Goal: Transaction & Acquisition: Purchase product/service

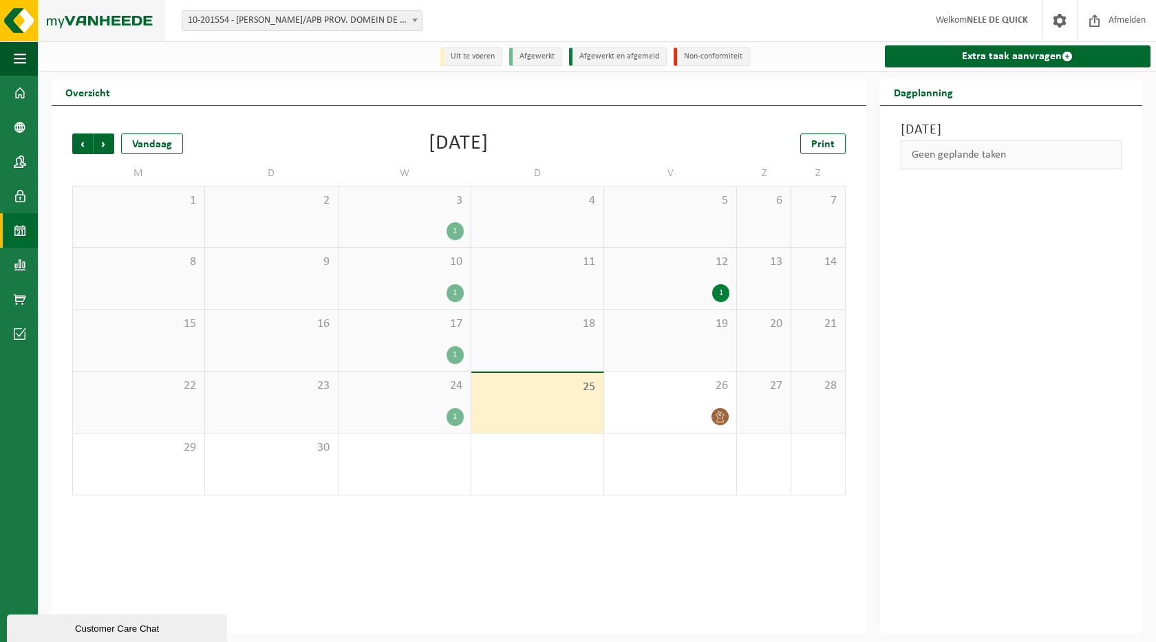
click at [78, 17] on img at bounding box center [82, 20] width 165 height 41
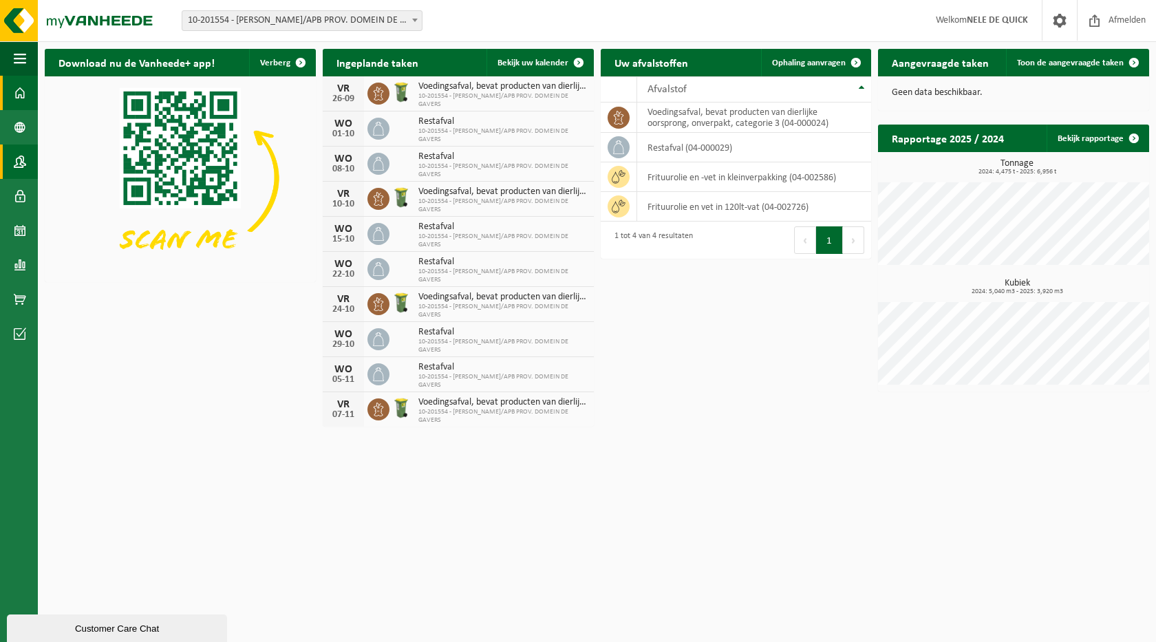
click at [21, 167] on span at bounding box center [20, 162] width 12 height 34
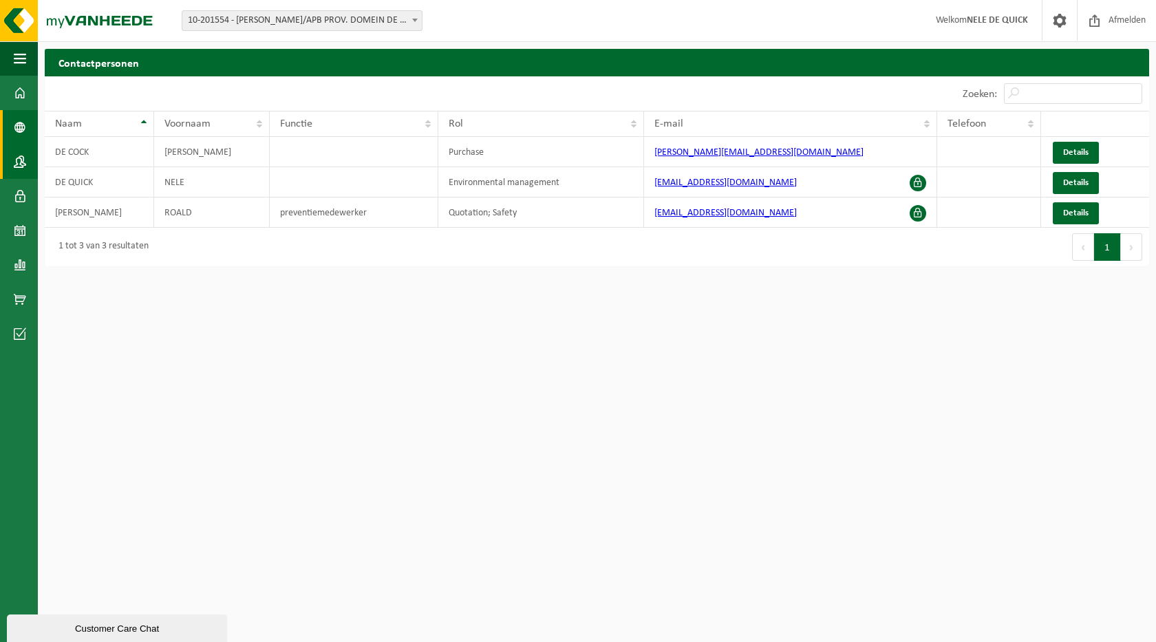
click at [16, 129] on span at bounding box center [20, 127] width 12 height 34
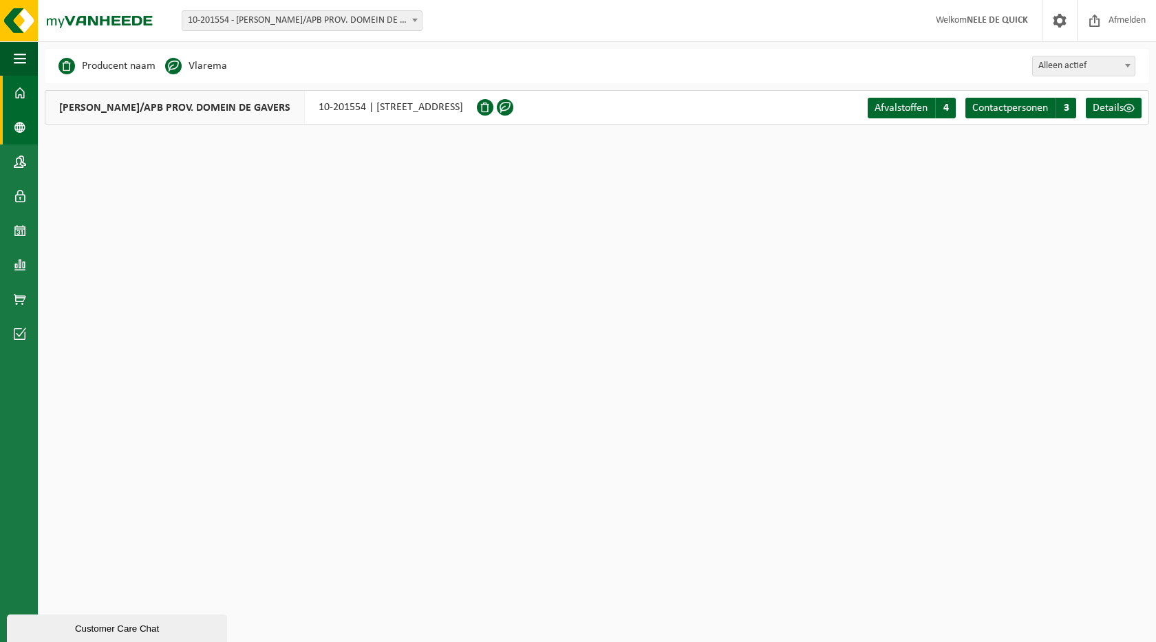
click at [17, 96] on span at bounding box center [20, 93] width 12 height 34
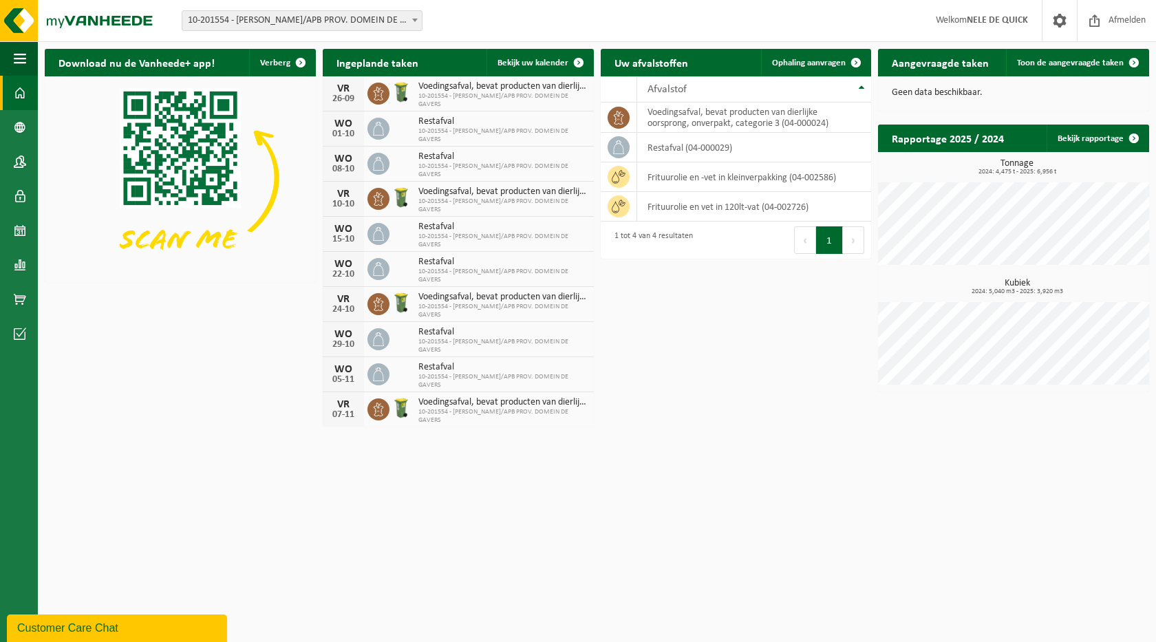
click at [88, 628] on div "Customer Care Chat" at bounding box center [117, 628] width 200 height 17
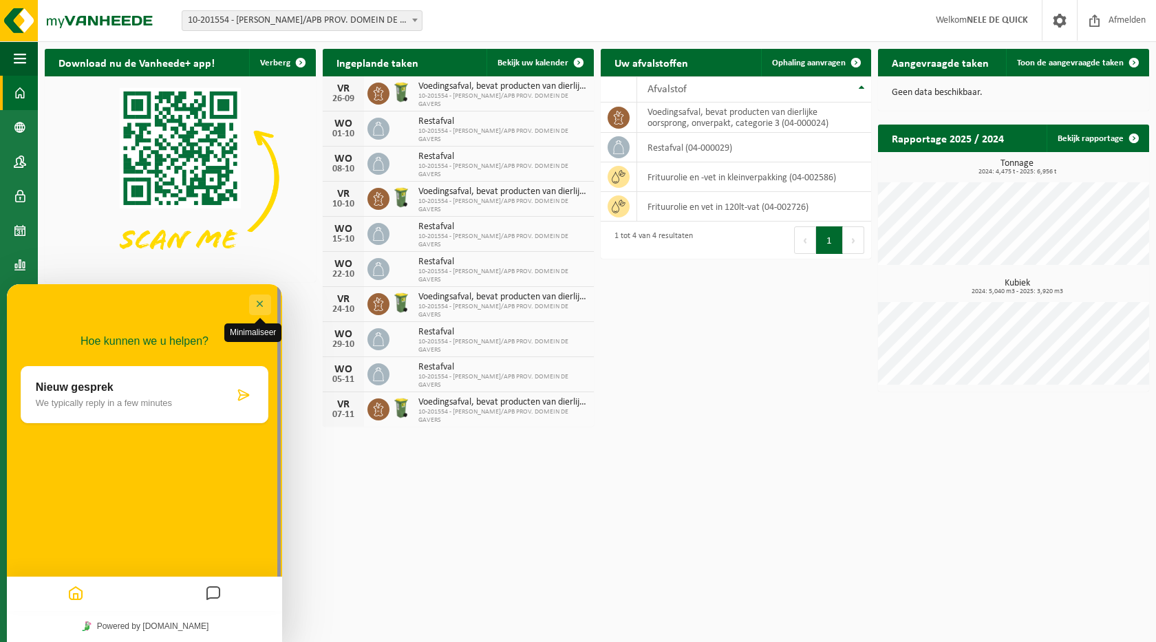
click at [258, 308] on button "Minimaliseer" at bounding box center [260, 305] width 22 height 21
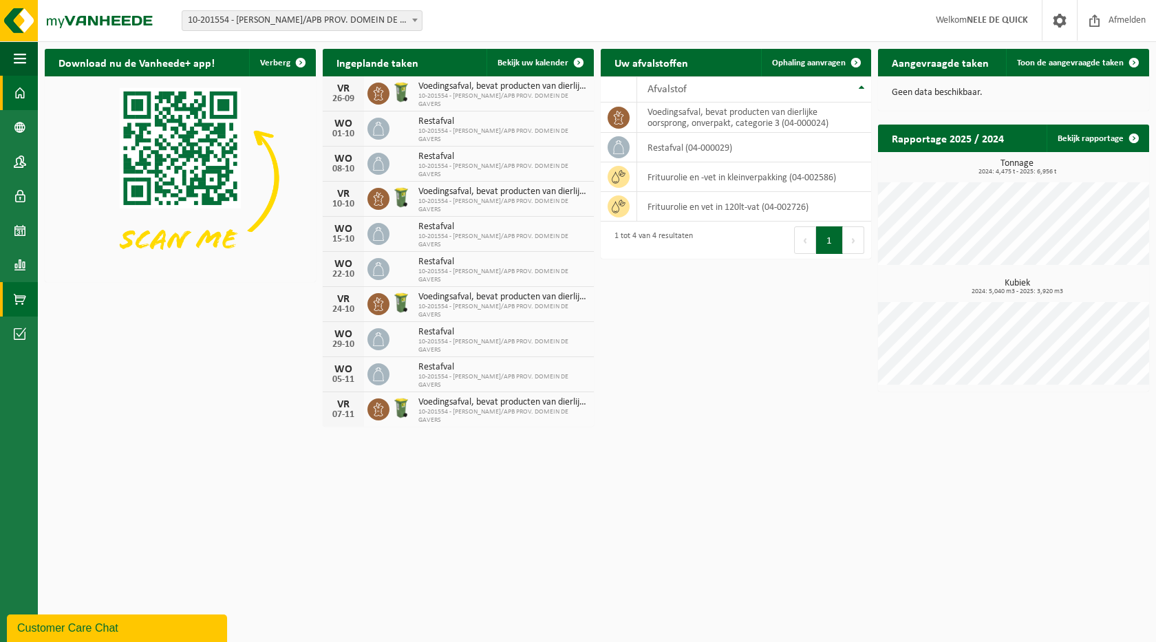
click at [25, 293] on span at bounding box center [20, 299] width 12 height 34
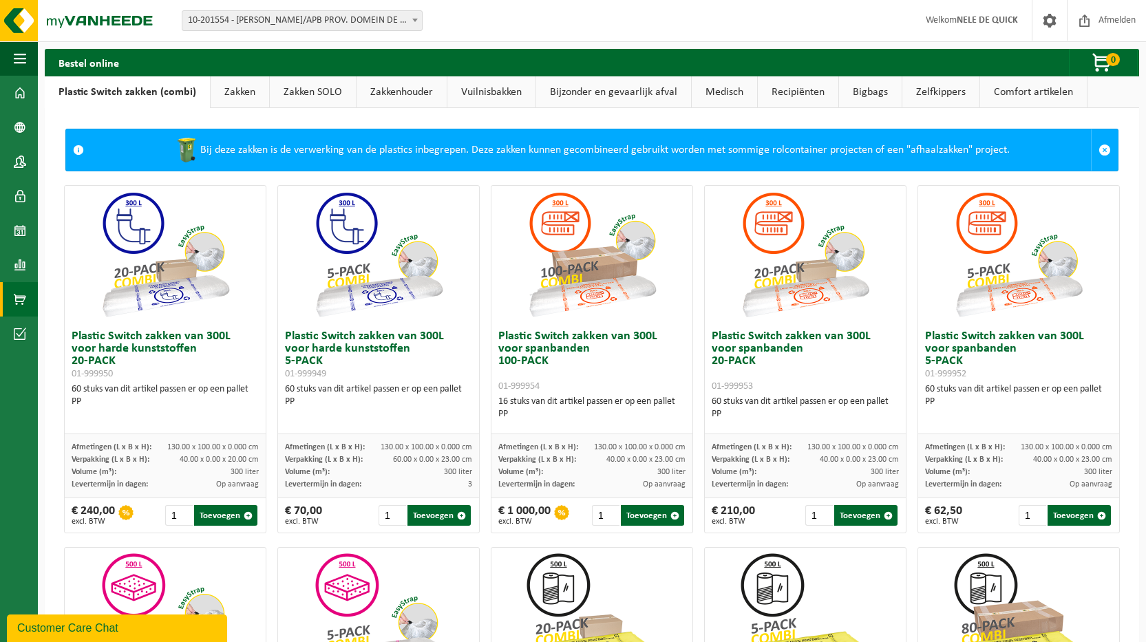
click at [478, 85] on link "Vuilnisbakken" at bounding box center [491, 92] width 88 height 32
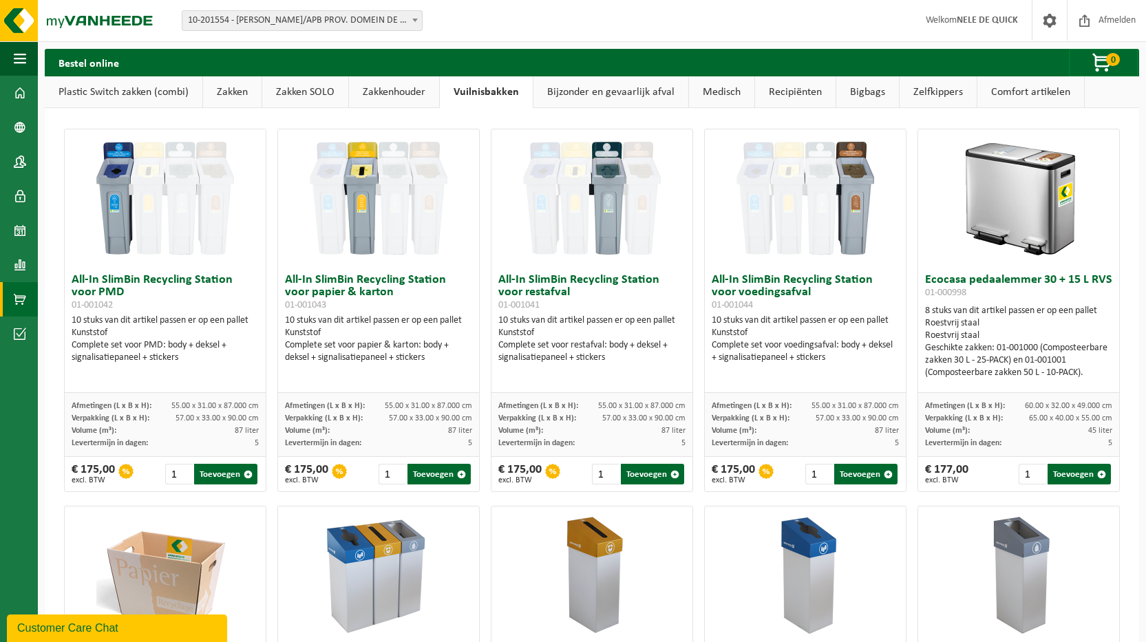
click at [810, 92] on link "Recipiënten" at bounding box center [795, 92] width 81 height 32
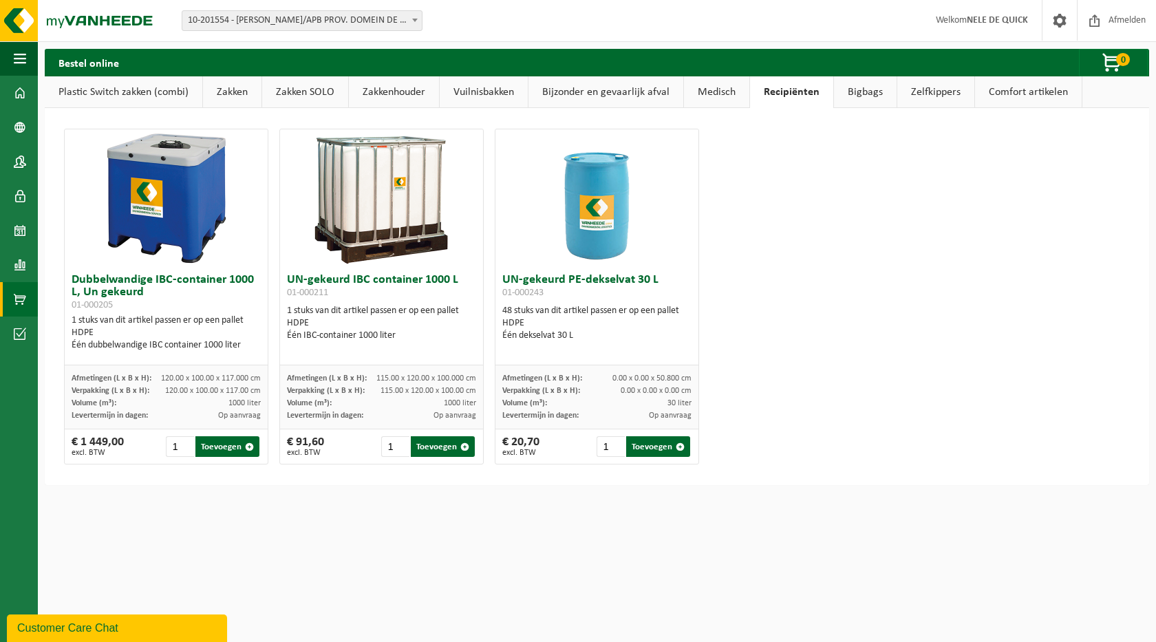
click at [882, 92] on link "Bigbags" at bounding box center [865, 92] width 63 height 32
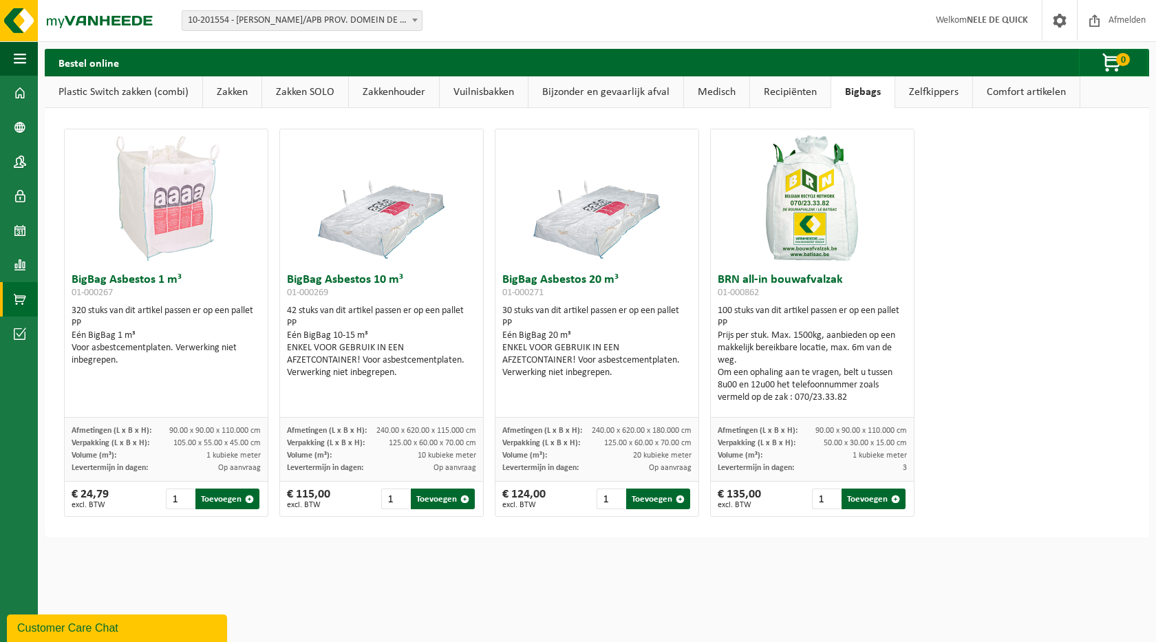
click at [921, 89] on link "Zelfkippers" at bounding box center [933, 92] width 77 height 32
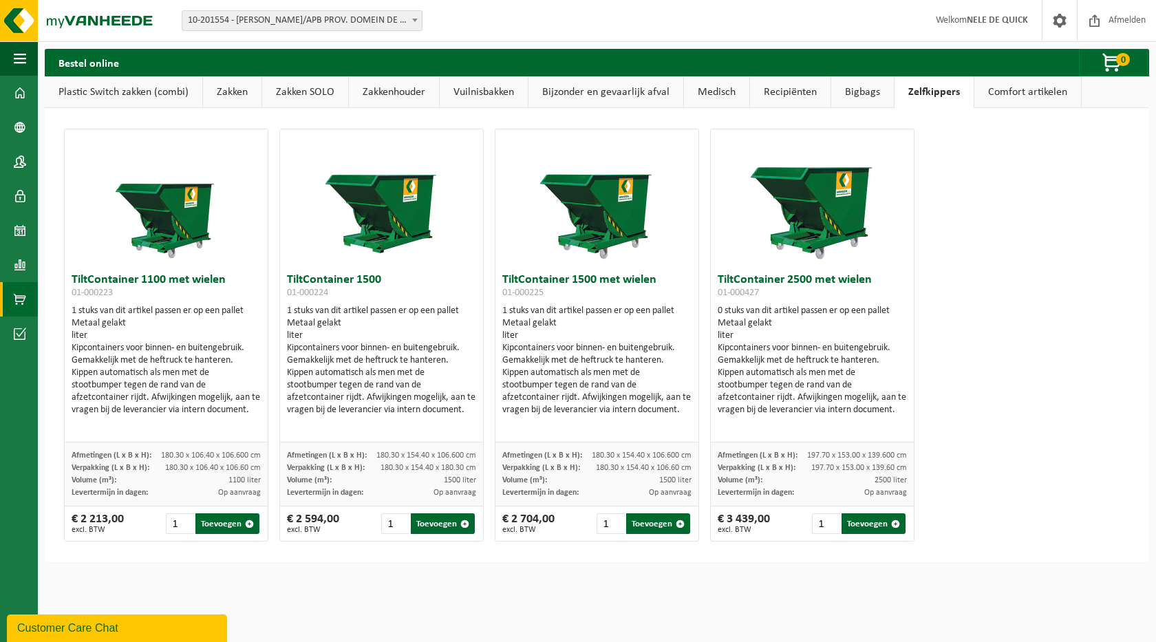
click at [1021, 93] on link "Comfort artikelen" at bounding box center [1028, 92] width 107 height 32
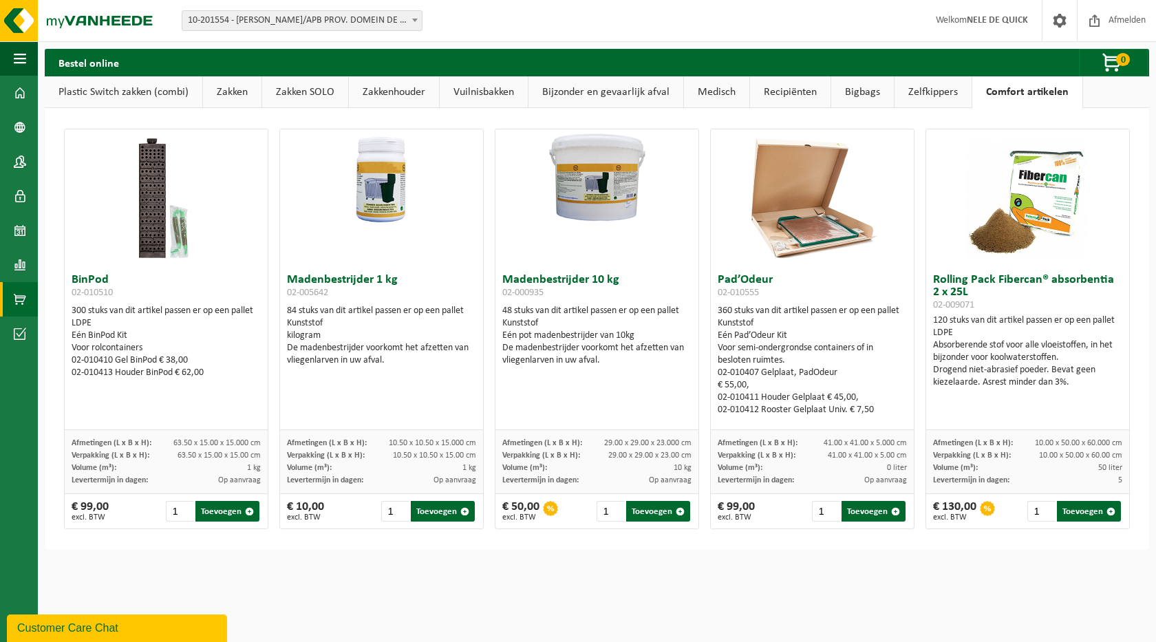
click at [475, 93] on link "Vuilnisbakken" at bounding box center [484, 92] width 88 height 32
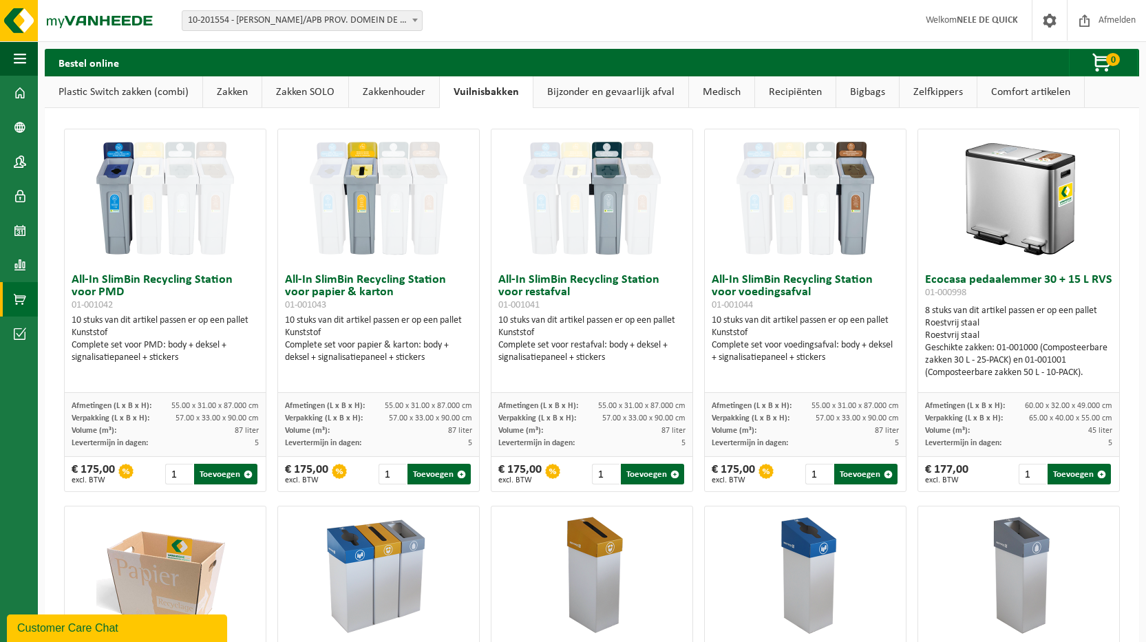
click at [396, 95] on link "Zakkenhouder" at bounding box center [394, 92] width 90 height 32
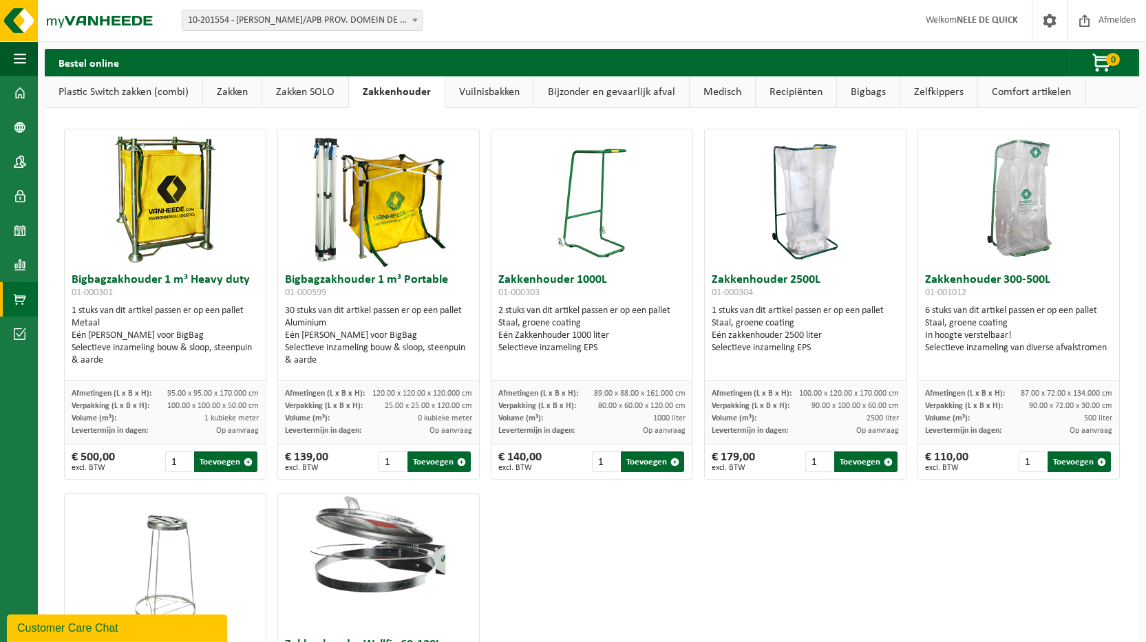
click at [277, 95] on link "Zakken SOLO" at bounding box center [305, 92] width 86 height 32
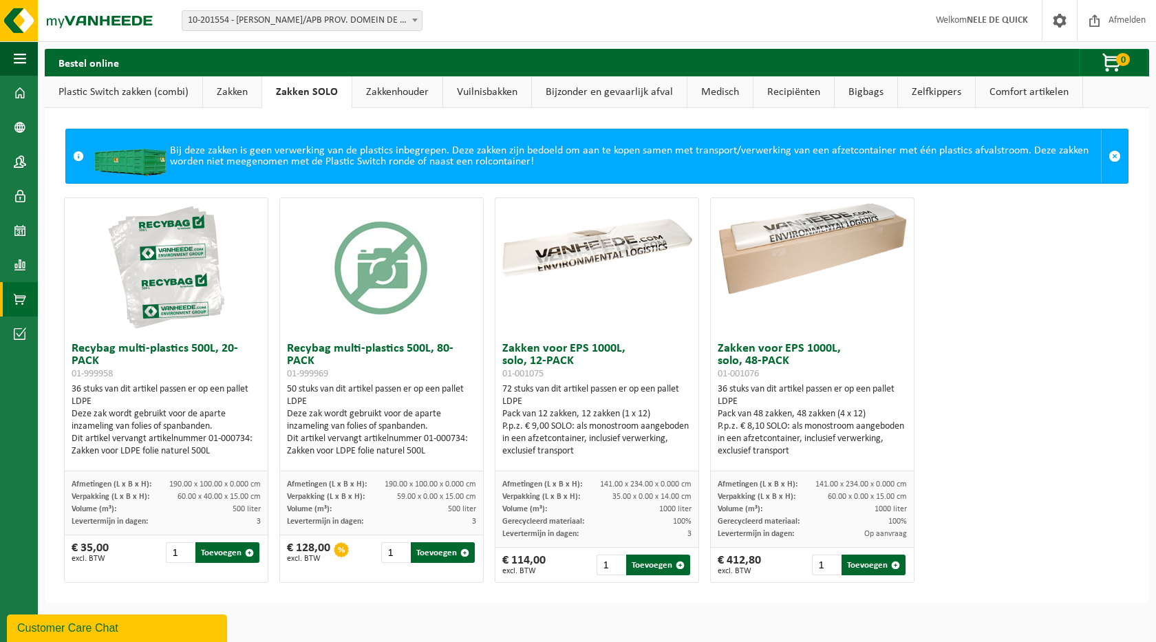
click at [222, 94] on link "Zakken" at bounding box center [232, 92] width 59 height 32
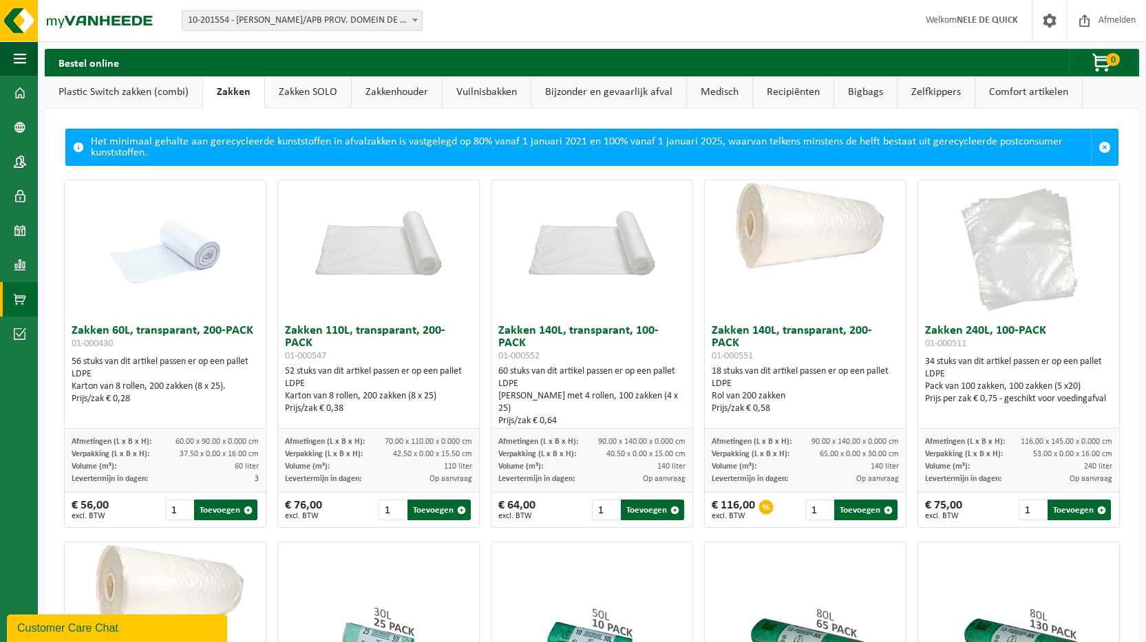
click at [107, 89] on link "Plastic Switch zakken (combi)" at bounding box center [124, 92] width 158 height 32
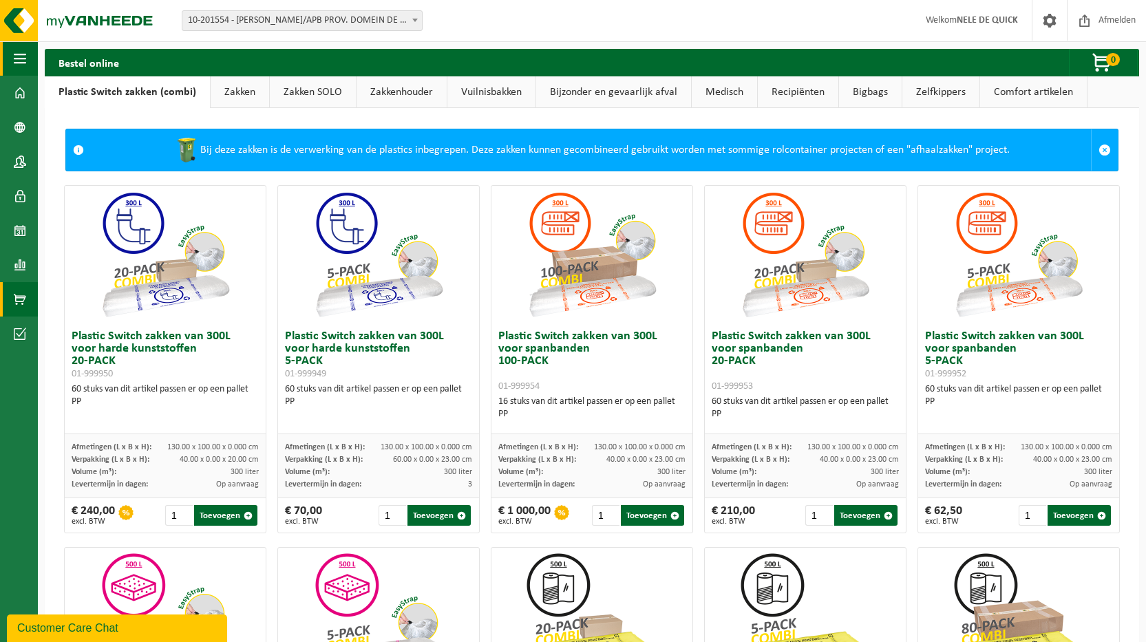
click at [28, 57] on button "Navigatie" at bounding box center [19, 58] width 38 height 34
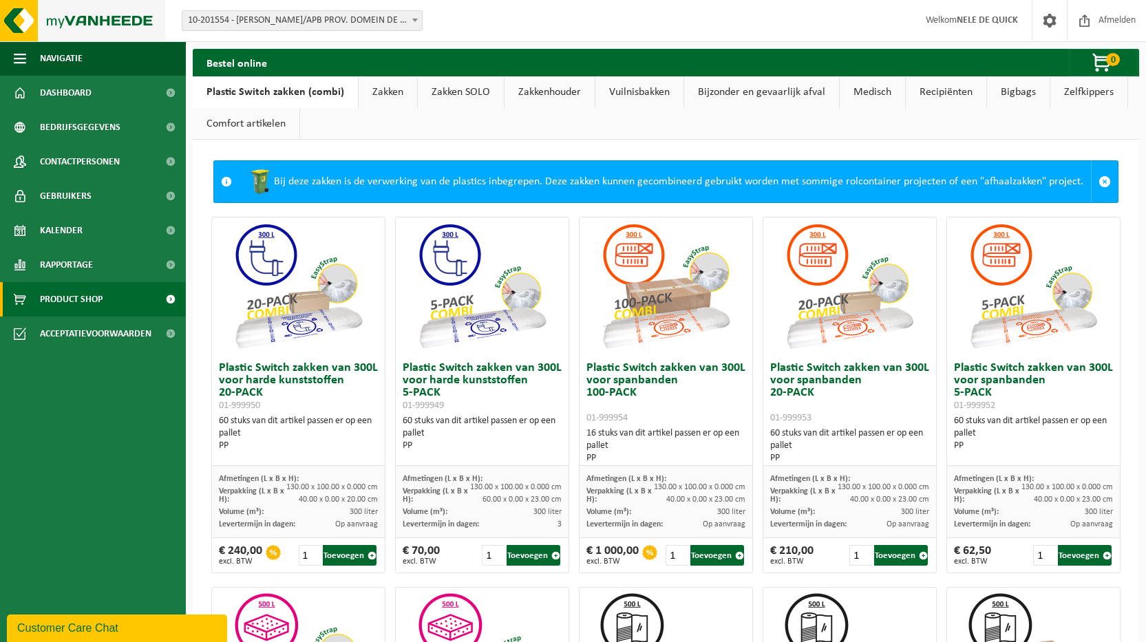
click at [67, 20] on img at bounding box center [82, 20] width 165 height 41
